Goal: Task Accomplishment & Management: Manage account settings

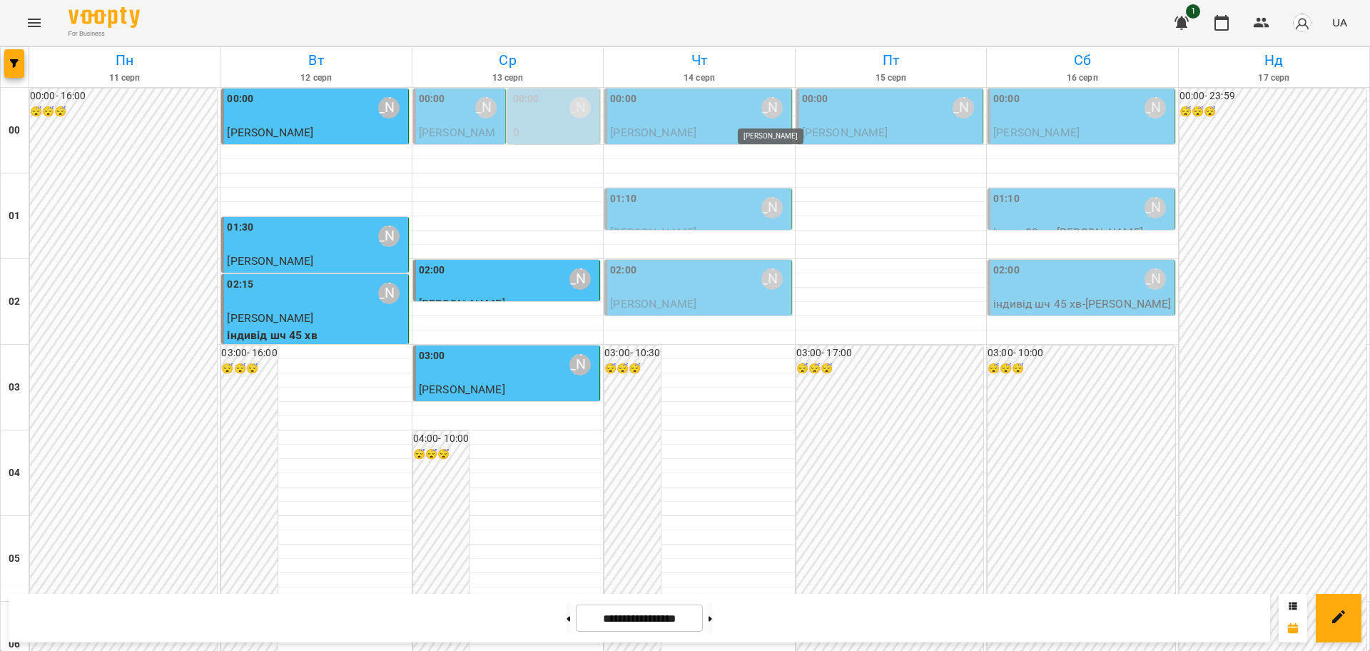
click at [765, 108] on div "[PERSON_NAME]" at bounding box center [772, 107] width 21 height 21
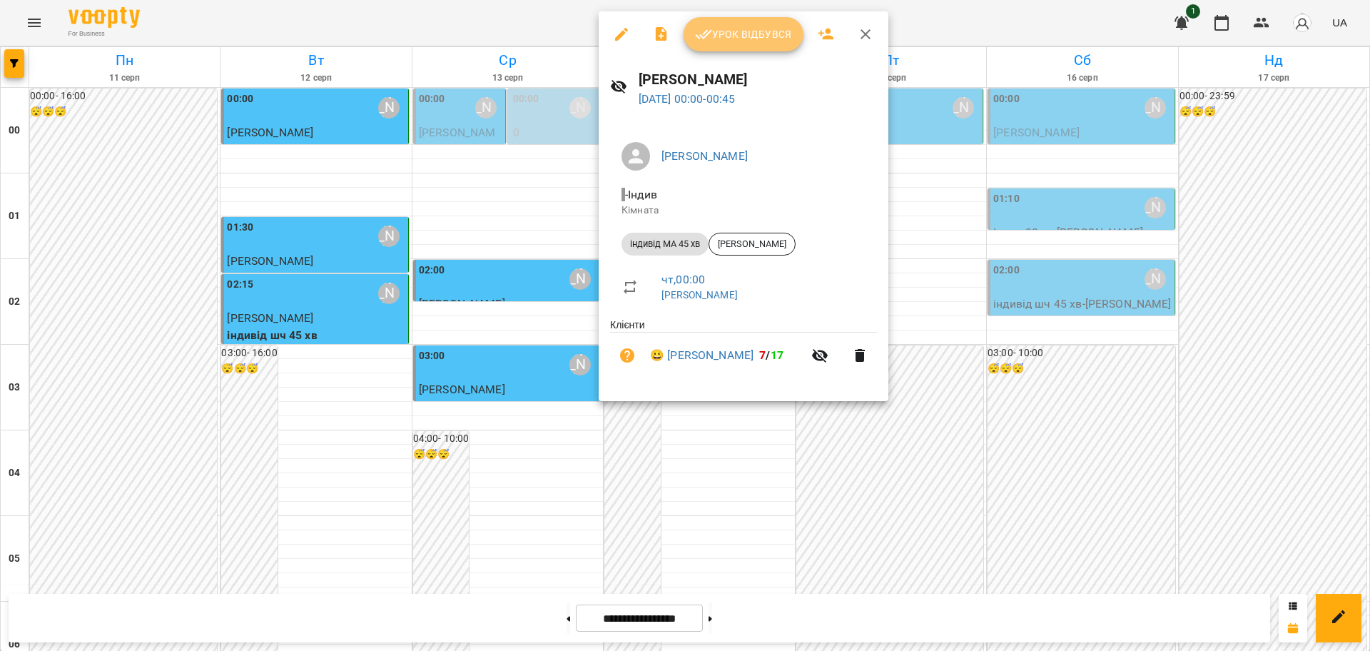
click at [758, 39] on span "Урок відбувся" at bounding box center [743, 34] width 97 height 17
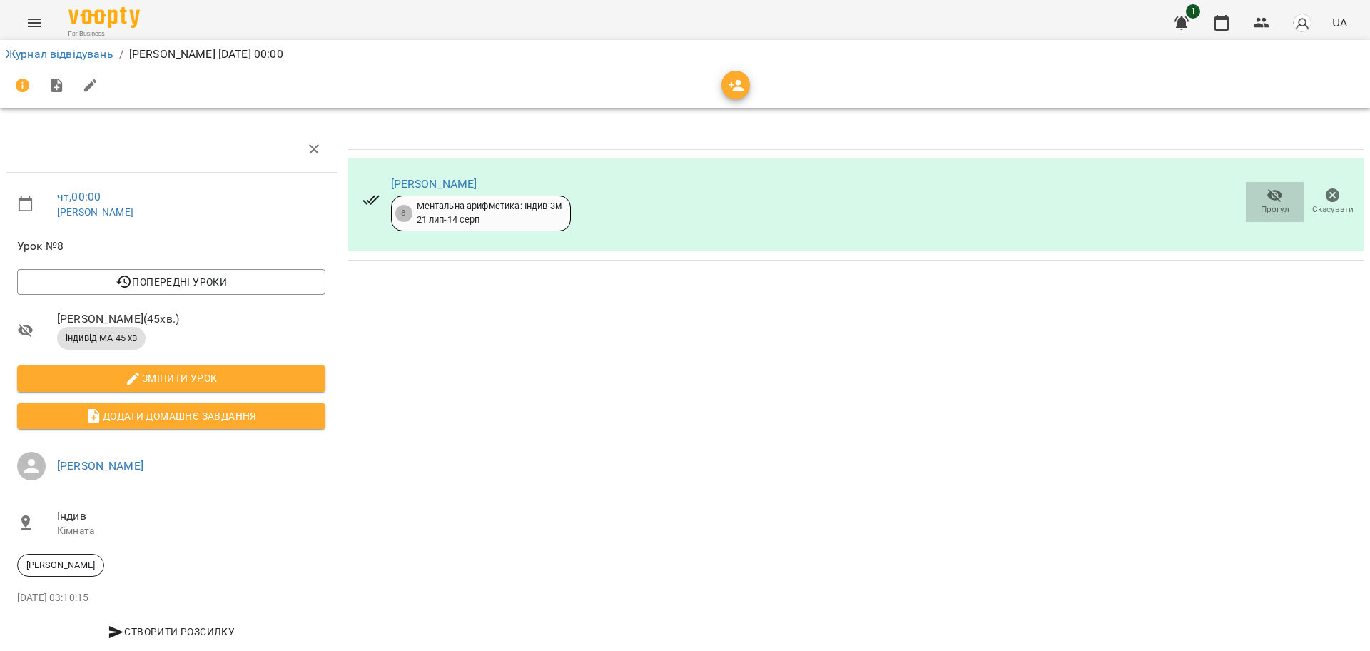
click at [1267, 200] on icon "button" at bounding box center [1275, 195] width 17 height 17
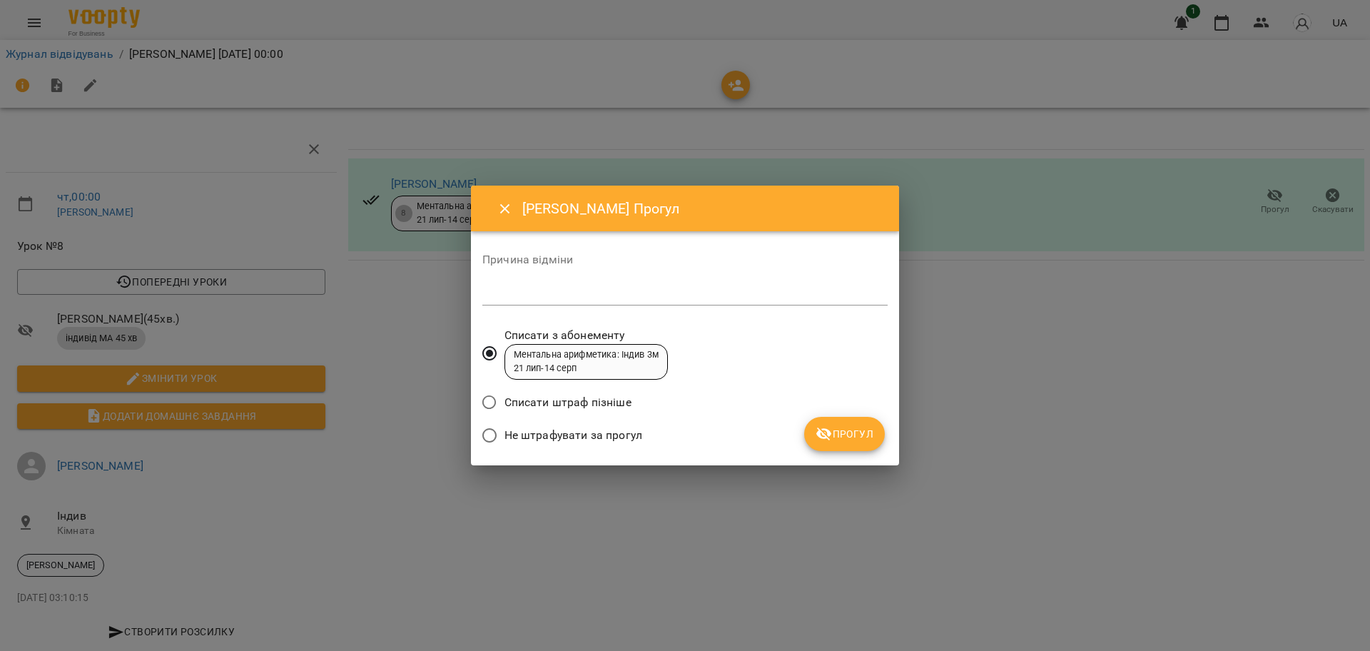
click at [849, 435] on span "Прогул" at bounding box center [845, 433] width 58 height 17
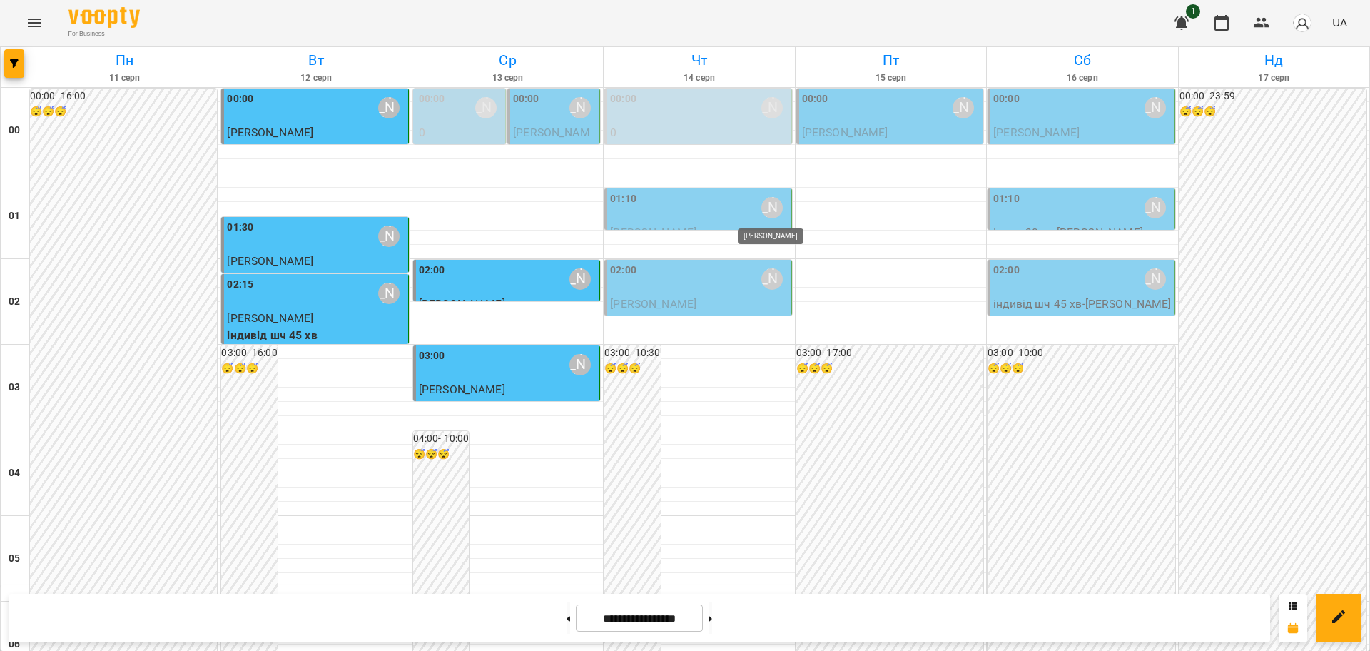
click at [762, 208] on div "[PERSON_NAME]" at bounding box center [772, 207] width 21 height 21
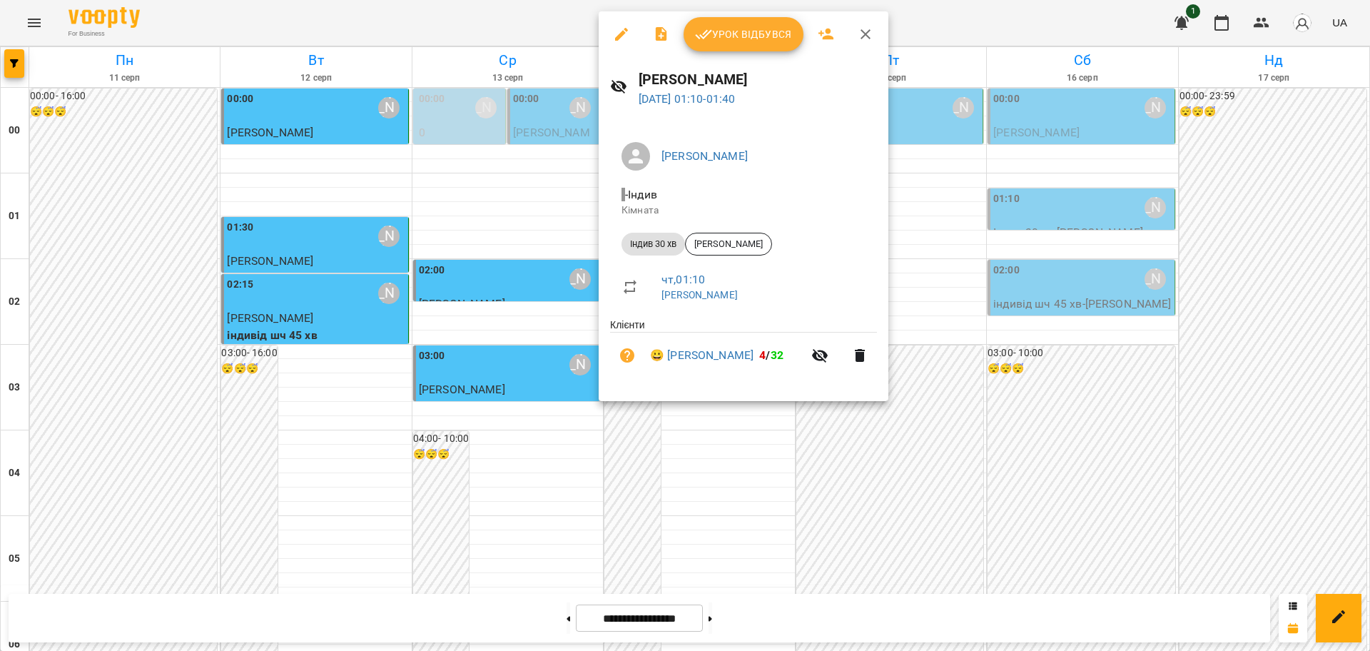
click at [736, 31] on span "Урок відбувся" at bounding box center [743, 34] width 97 height 17
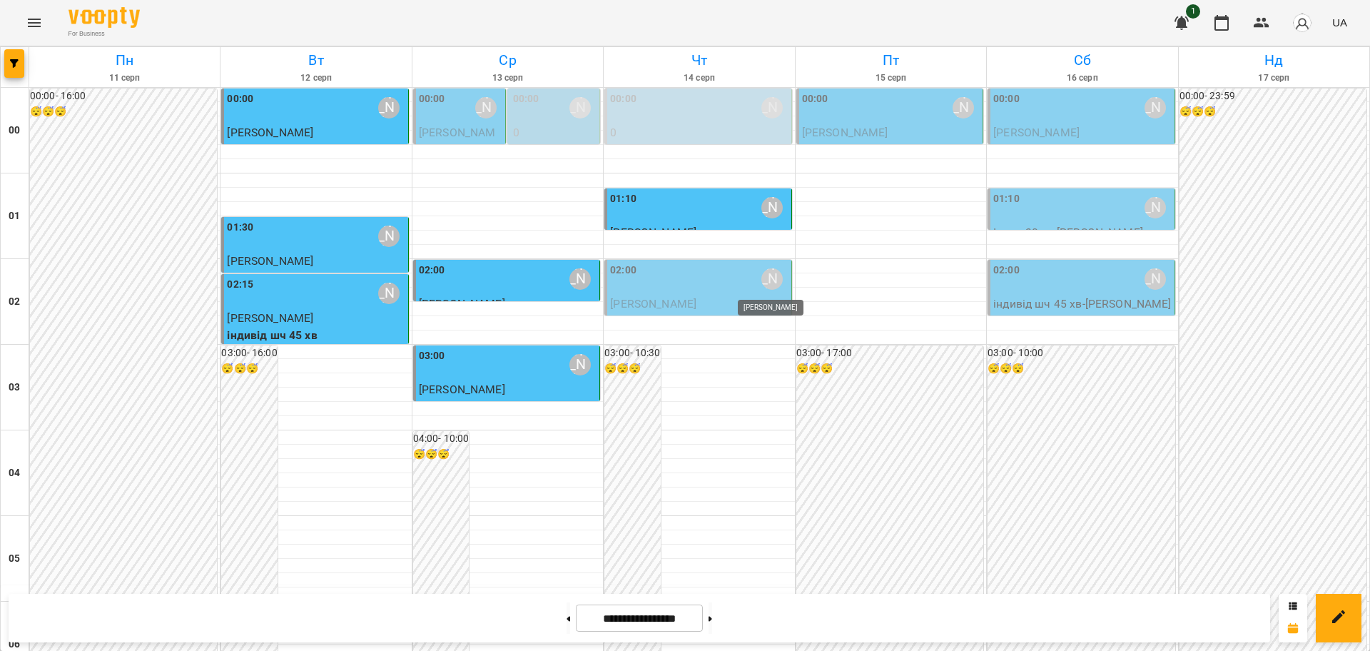
click at [762, 276] on div "[PERSON_NAME]" at bounding box center [772, 278] width 21 height 21
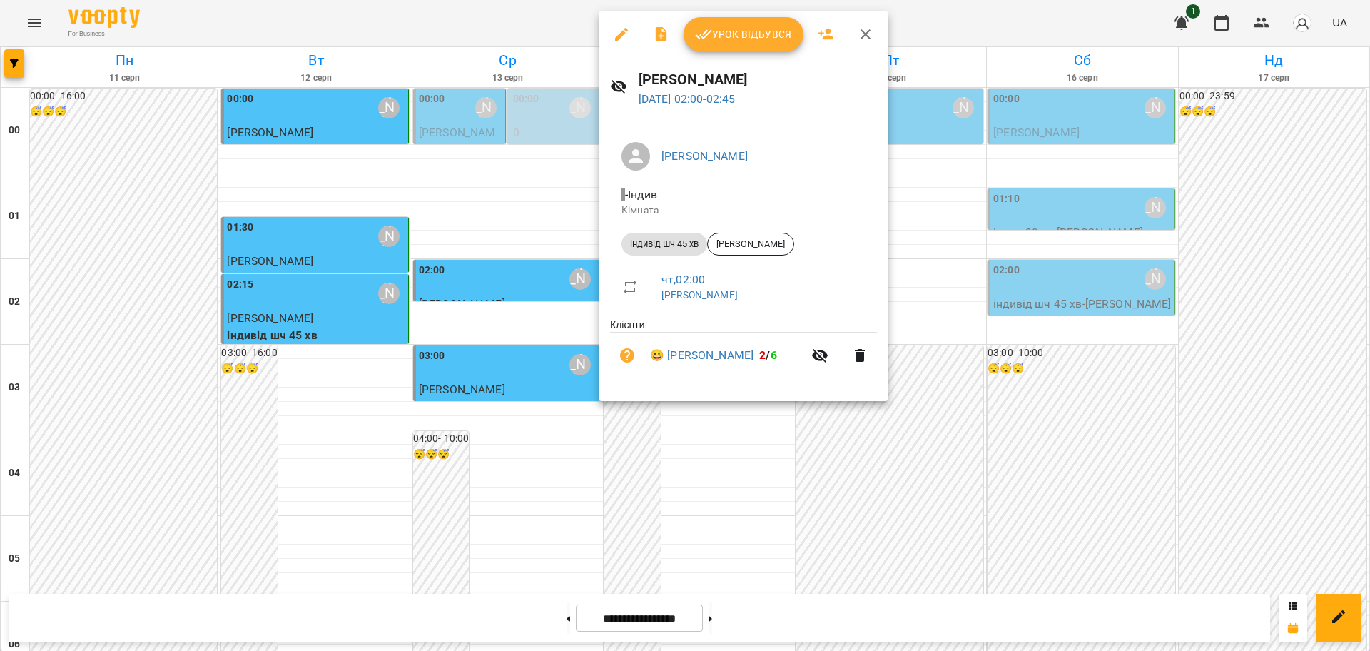
click at [764, 32] on span "Урок відбувся" at bounding box center [743, 34] width 97 height 17
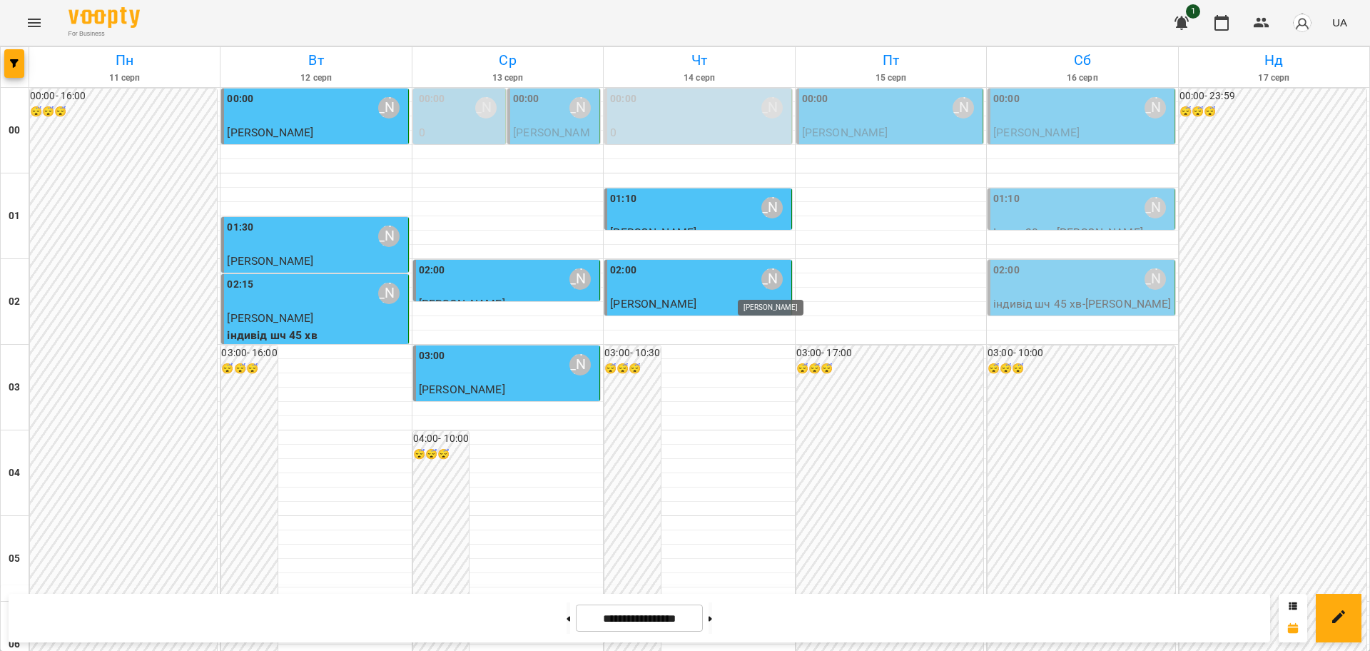
click at [766, 274] on div "[PERSON_NAME]" at bounding box center [772, 278] width 21 height 21
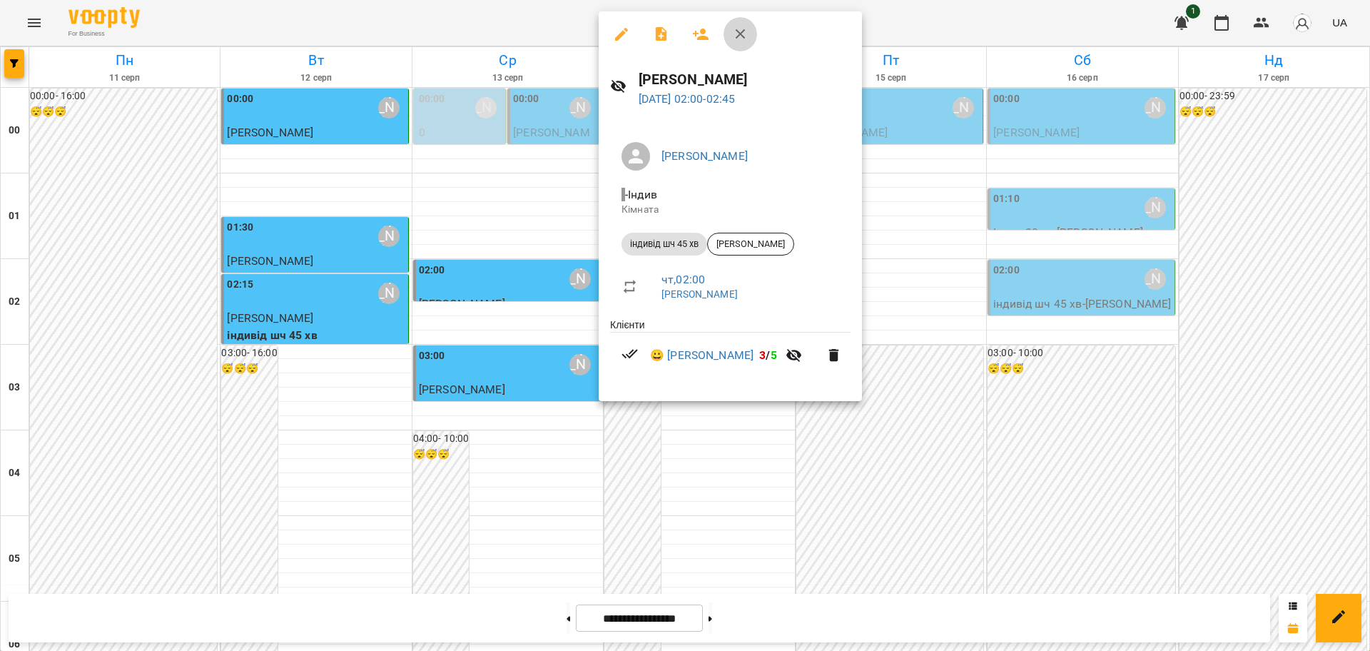
click at [734, 29] on icon "button" at bounding box center [740, 34] width 17 height 17
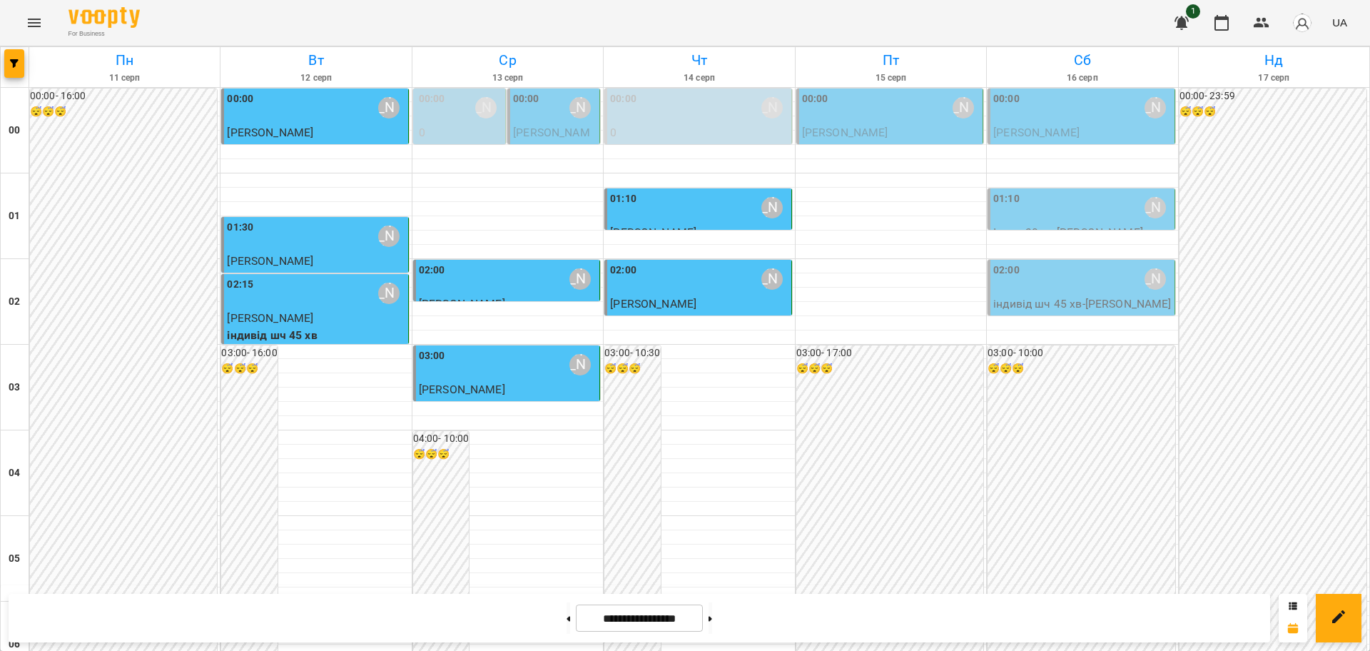
scroll to position [1289, 0]
